Goal: Information Seeking & Learning: Learn about a topic

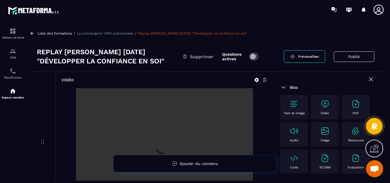
scroll to position [29, 0]
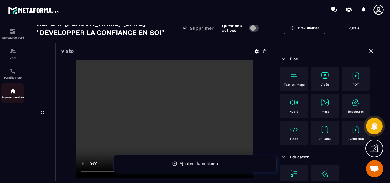
click at [14, 92] on img at bounding box center [12, 91] width 7 height 7
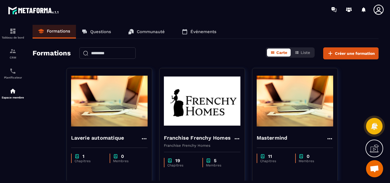
click at [97, 29] on link "Questions" at bounding box center [96, 32] width 41 height 14
click at [99, 32] on p "Questions" at bounding box center [100, 31] width 21 height 5
click at [93, 31] on p "Questions" at bounding box center [100, 31] width 21 height 5
